Goal: Information Seeking & Learning: Learn about a topic

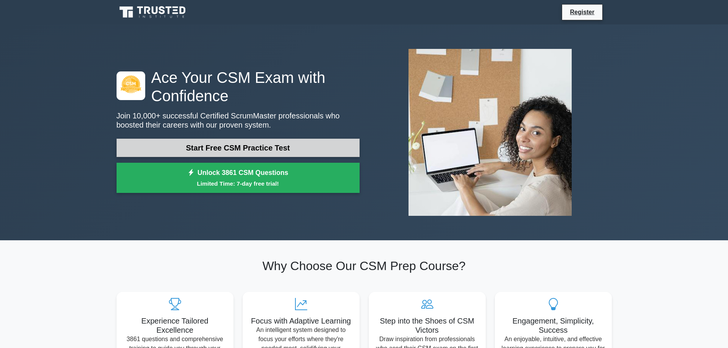
click at [229, 148] on link "Start Free CSM Practice Test" at bounding box center [238, 148] width 243 height 18
